Goal: Check status: Check status

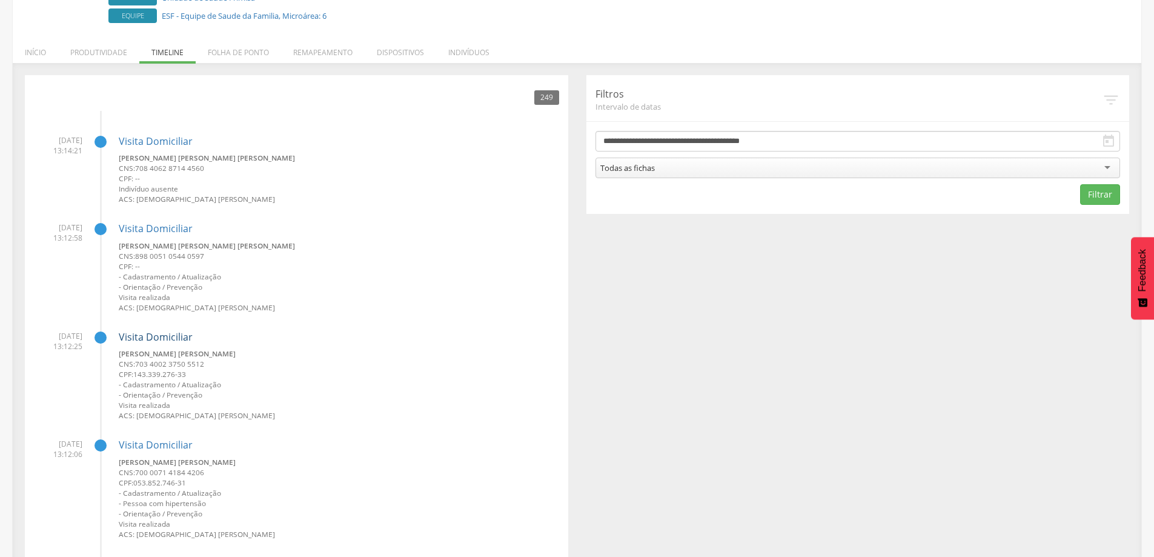
click at [149, 339] on link "Visita Domiciliar" at bounding box center [156, 336] width 74 height 13
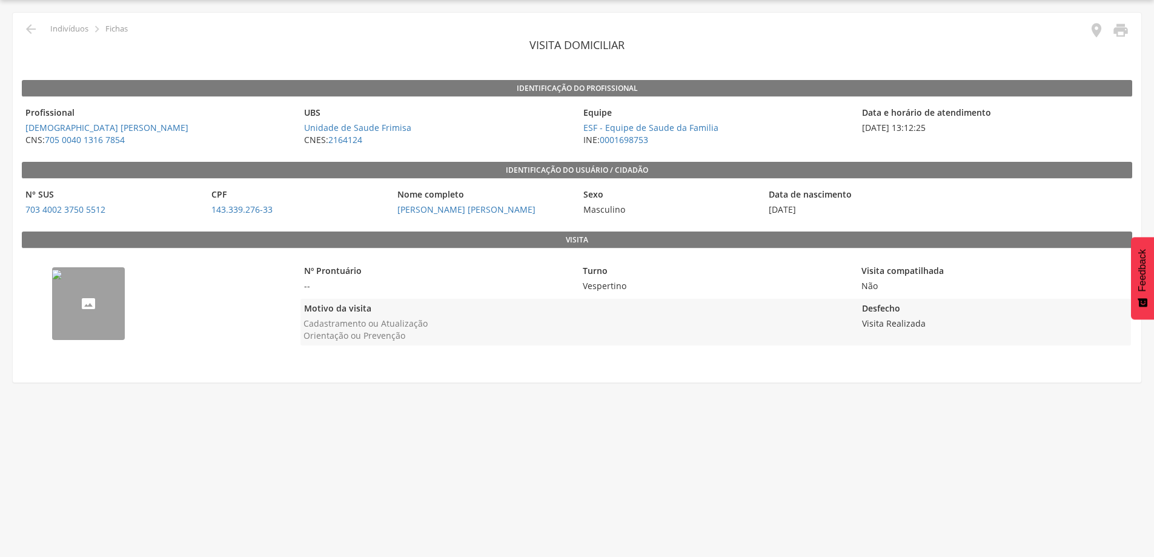
click at [62, 279] on img "--" at bounding box center [57, 274] width 10 height 10
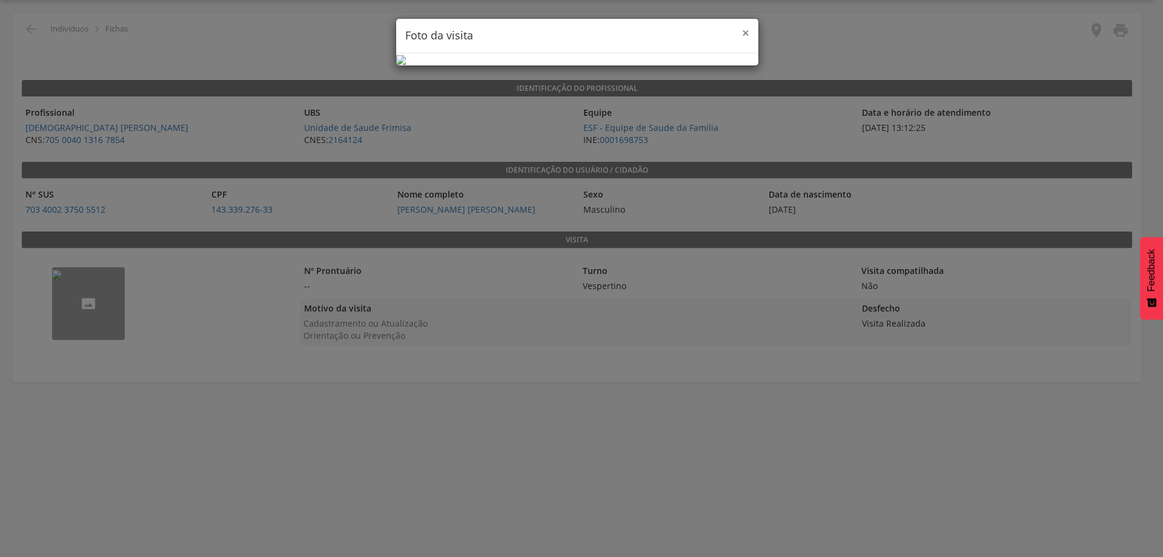
click at [748, 37] on span "×" at bounding box center [745, 32] width 7 height 17
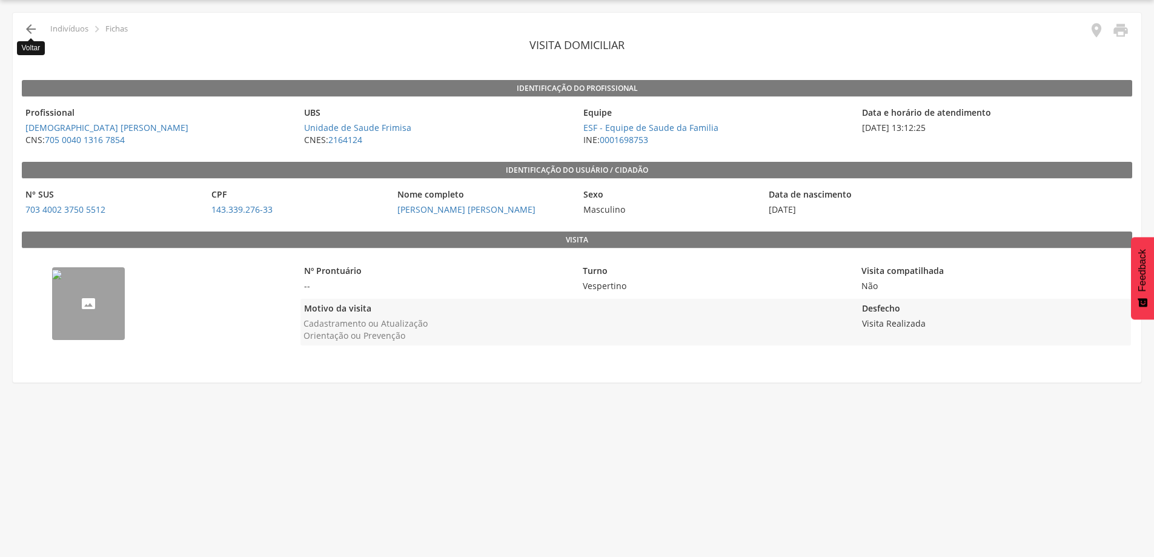
click at [35, 32] on icon "" at bounding box center [31, 29] width 15 height 15
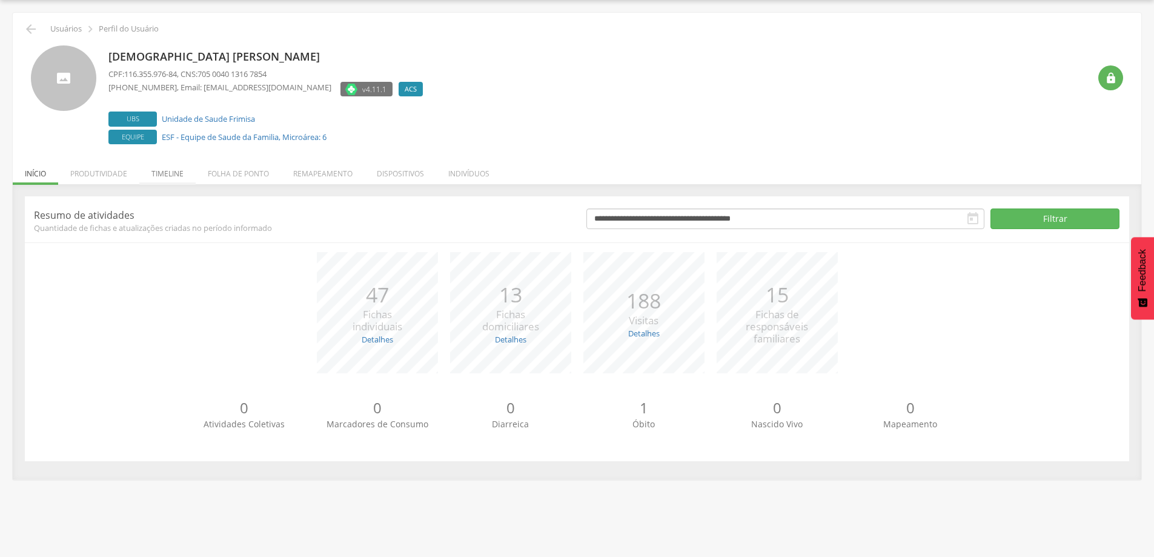
click at [154, 173] on li "Timeline" at bounding box center [167, 170] width 56 height 28
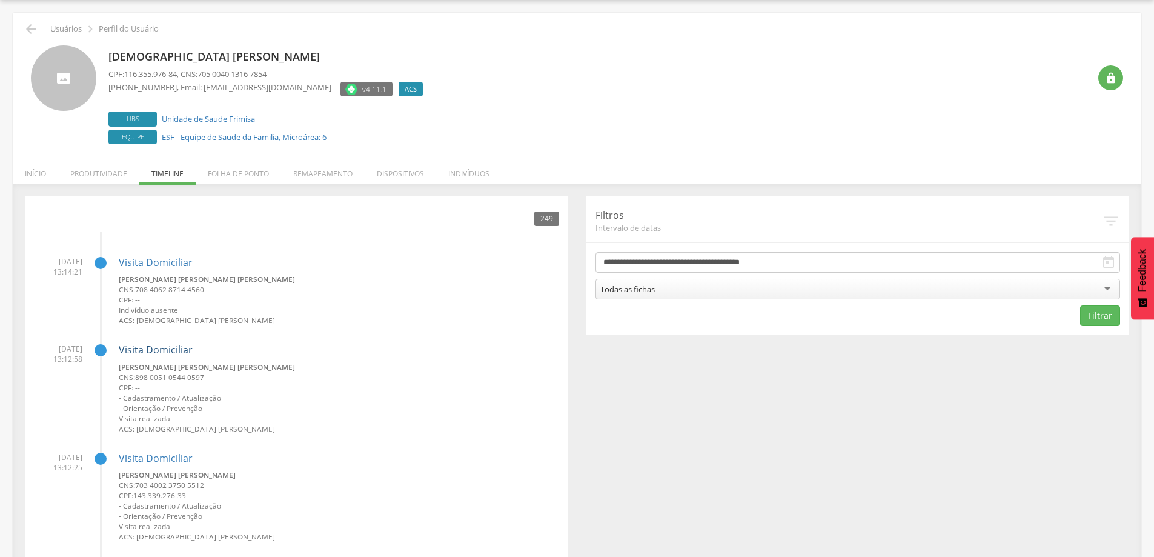
click at [136, 351] on link "Visita Domiciliar" at bounding box center [156, 349] width 74 height 13
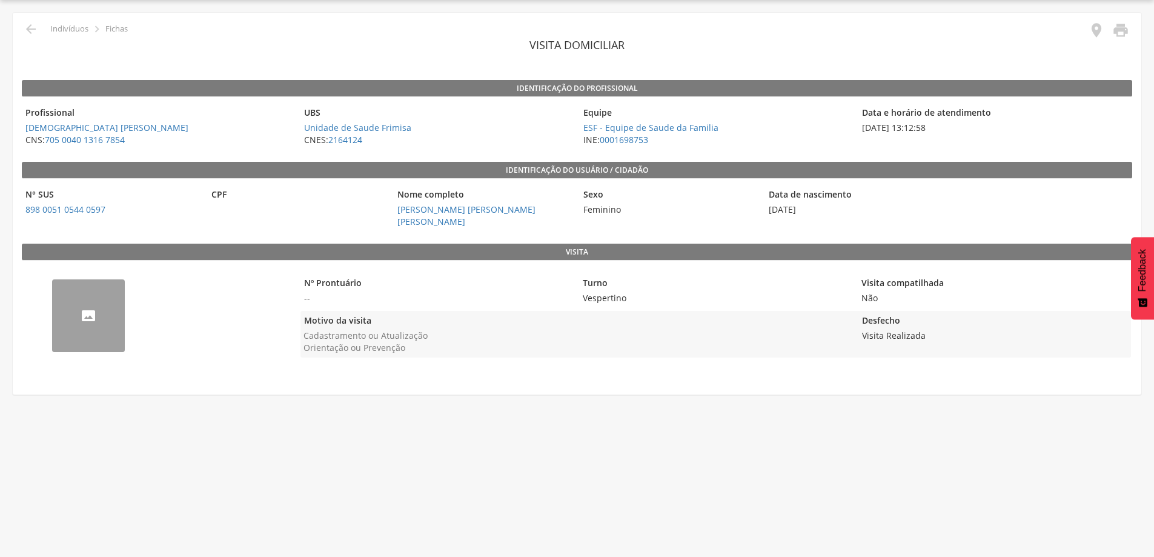
click at [52, 286] on img "--" at bounding box center [52, 286] width 0 height 0
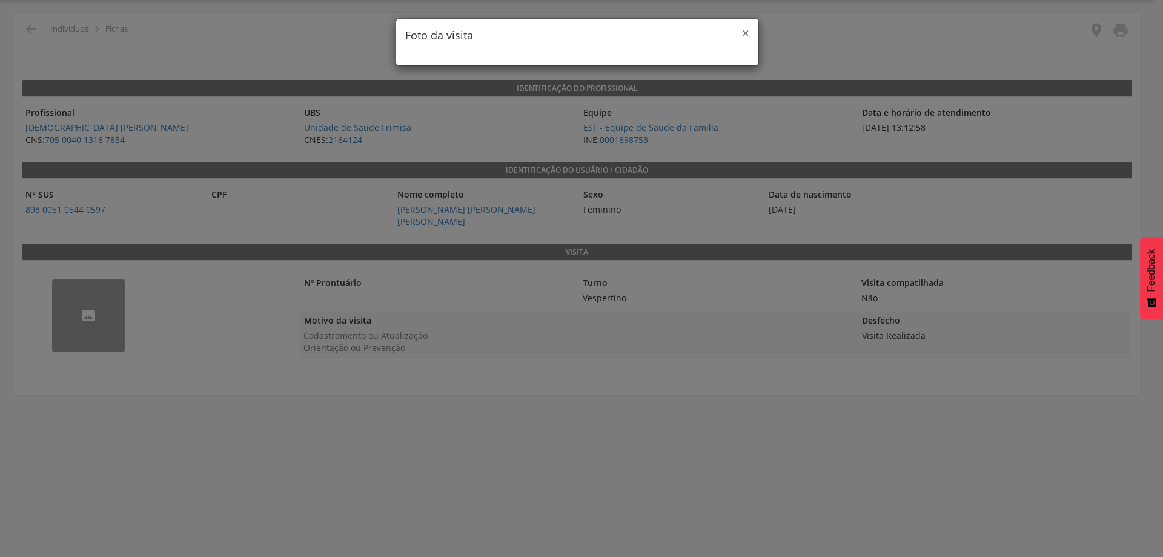
click at [746, 37] on span "×" at bounding box center [745, 32] width 7 height 17
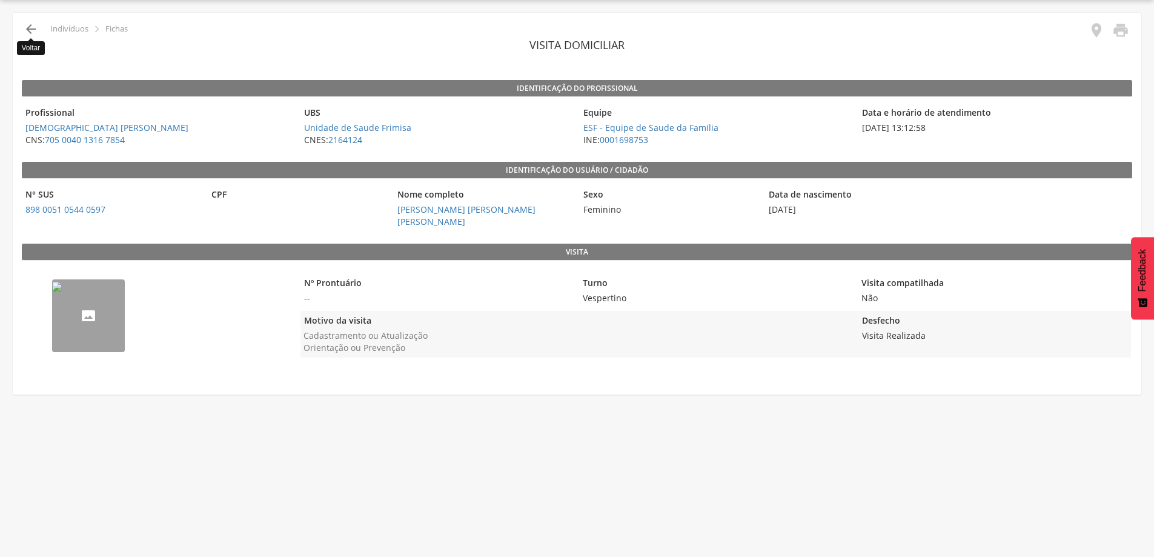
click at [35, 25] on icon "" at bounding box center [31, 29] width 15 height 15
